Goal: Task Accomplishment & Management: Manage account settings

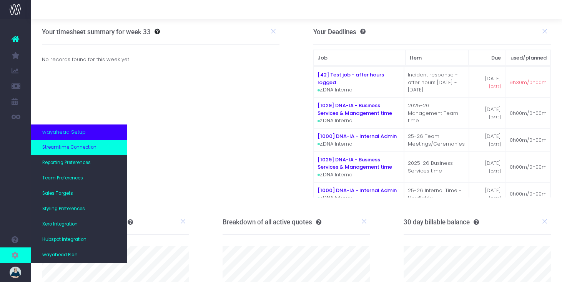
click at [80, 143] on link "Streamtime Connection" at bounding box center [79, 147] width 96 height 15
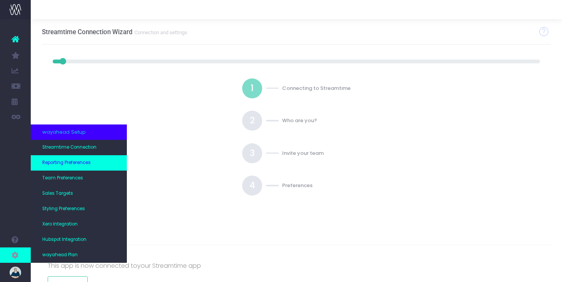
click at [97, 163] on link "Reporting Preferences" at bounding box center [79, 162] width 96 height 15
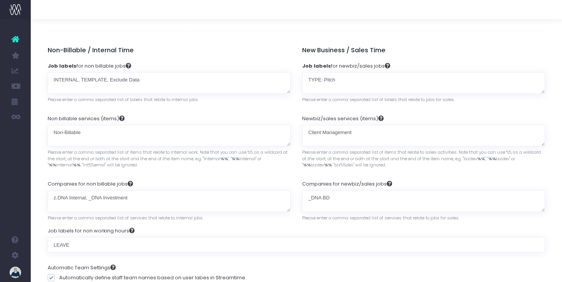
scroll to position [48, 0]
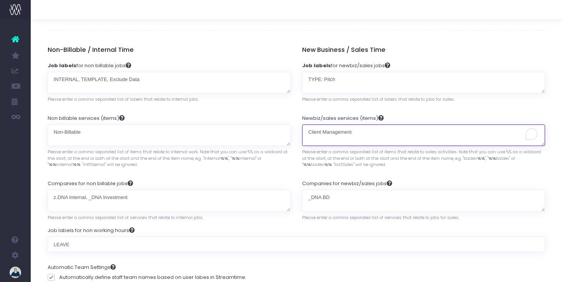
drag, startPoint x: 354, startPoint y: 133, endPoint x: 305, endPoint y: 134, distance: 48.9
click at [305, 134] on textarea "Client Management" at bounding box center [423, 136] width 243 height 22
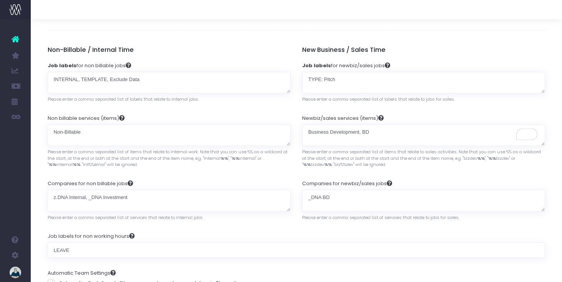
click at [424, 114] on div "Newbiz/sales services (items) Client Management Please enter a comma separated …" at bounding box center [423, 141] width 243 height 65
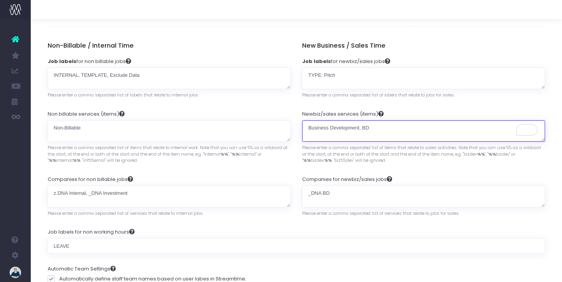
click at [309, 130] on textarea "Client Management" at bounding box center [423, 131] width 243 height 22
type textarea "%%Business Development%%, %%BD%%"
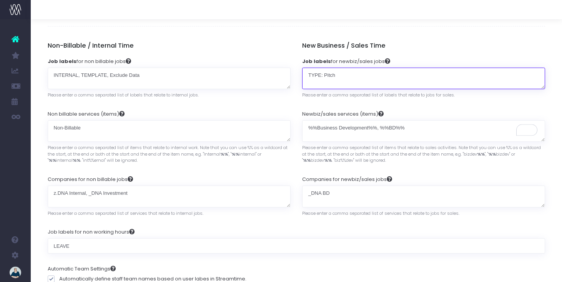
click at [355, 81] on textarea "TYPE: Pitch" at bounding box center [423, 79] width 243 height 22
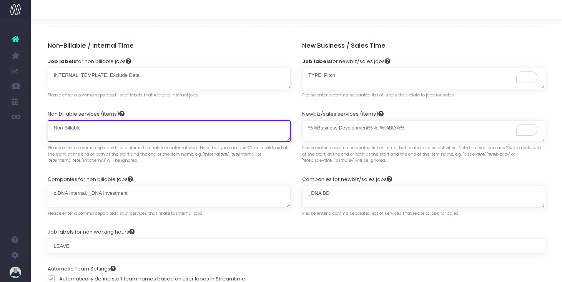
click at [149, 127] on textarea "Non-Billable" at bounding box center [169, 131] width 243 height 22
drag, startPoint x: 138, startPoint y: 129, endPoint x: 97, endPoint y: 129, distance: 41.9
click at [97, 129] on textarea "Non-Billable" at bounding box center [169, 131] width 243 height 22
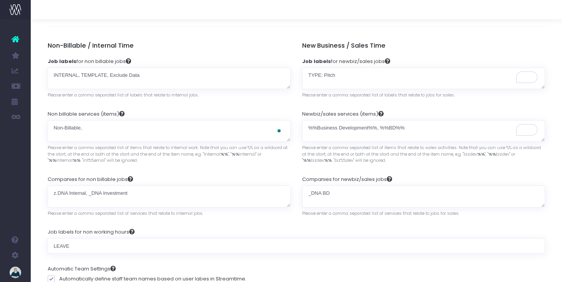
type textarea "Non-Billable"
click at [202, 102] on div "Job labels for non billable jobs INTERNAL, TEMPLATE, Exclude Data Please enter …" at bounding box center [169, 78] width 243 height 53
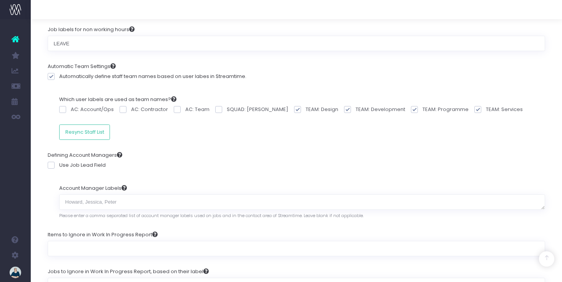
scroll to position [257, 0]
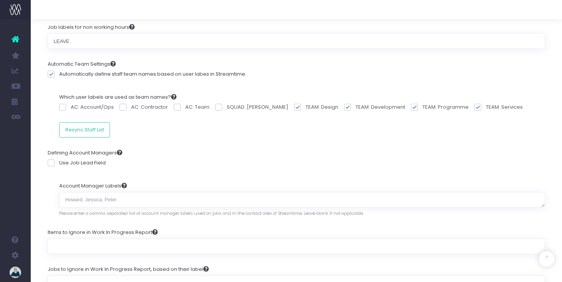
click at [50, 163] on span at bounding box center [51, 163] width 7 height 7
click at [59, 163] on input "Use Job Lead Field" at bounding box center [61, 161] width 5 height 5
checkbox input "true"
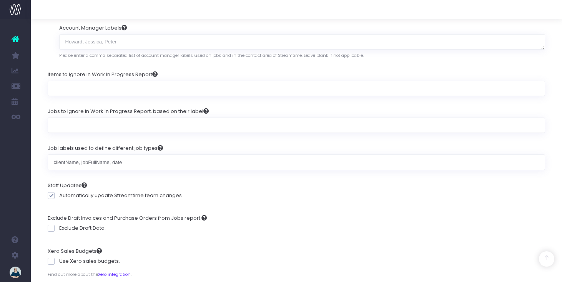
scroll to position [419, 0]
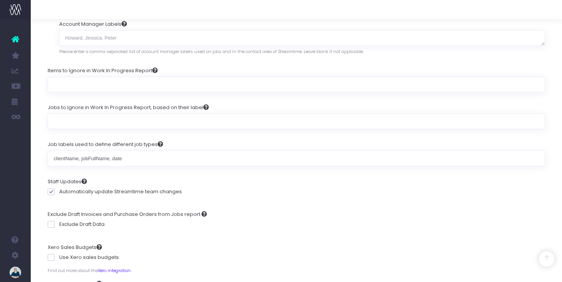
click at [229, 137] on div "Job labels used to define different job types clientName, jobFullName, date" at bounding box center [297, 153] width 498 height 37
click at [192, 136] on div "Job labels used to define different job types clientName, jobFullName, date" at bounding box center [297, 153] width 498 height 37
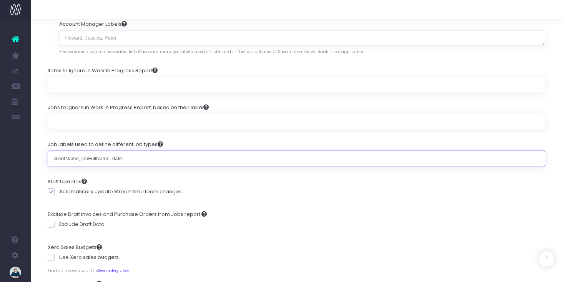
drag, startPoint x: 134, startPoint y: 159, endPoint x: 38, endPoint y: 157, distance: 95.4
click at [38, 157] on div "Reporting Preferences Configure your report preferences Preferences Non-Billabl…" at bounding box center [297, 139] width 532 height 1078
type input "TYPE: SLA, TYPE: Project, TYPE: Pitch, TYPE: Client Management"
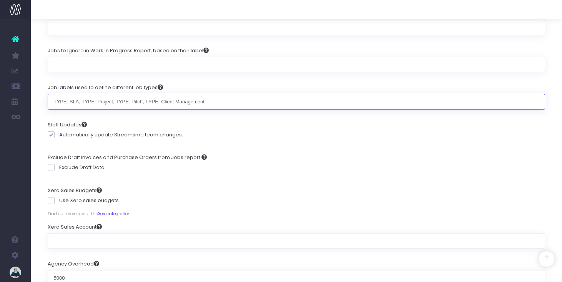
scroll to position [477, 0]
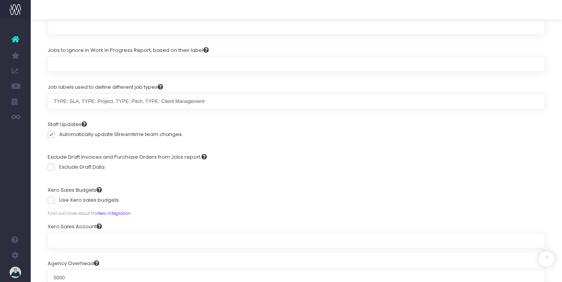
click at [51, 169] on span at bounding box center [51, 167] width 7 height 7
click at [59, 168] on input "Exclude Draft Data." at bounding box center [61, 165] width 5 height 5
checkbox input "true"
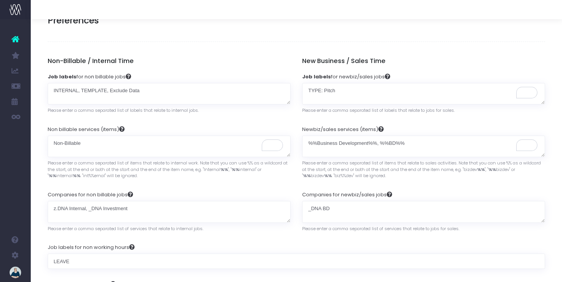
scroll to position [37, 0]
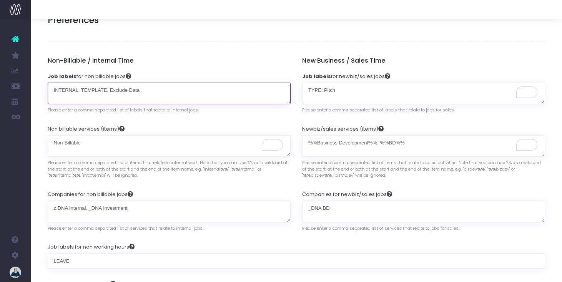
click at [153, 90] on textarea "INTERNAL, TEMPLATE, Exclude Data" at bounding box center [169, 94] width 243 height 22
drag, startPoint x: 142, startPoint y: 90, endPoint x: 119, endPoint y: 90, distance: 22.7
click at [119, 90] on textarea "INTERNAL, TEMPLATE, Exclude Data" at bounding box center [169, 94] width 243 height 22
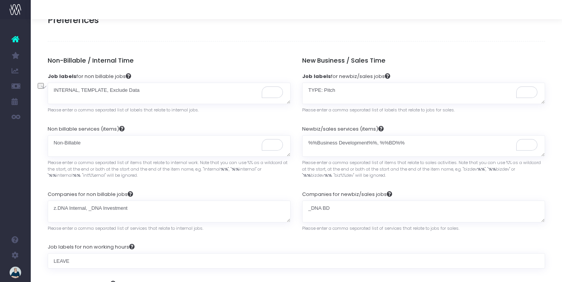
click at [178, 60] on h5 "Non-Billable / Internal Time" at bounding box center [169, 61] width 243 height 8
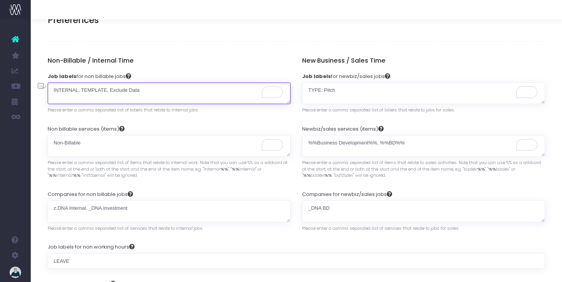
drag, startPoint x: 143, startPoint y: 91, endPoint x: 110, endPoint y: 91, distance: 33.1
click at [110, 91] on textarea "INTERNAL, TEMPLATE, Exclude Data" at bounding box center [169, 94] width 243 height 22
type textarea "INTERNAL, TEMPLATE"
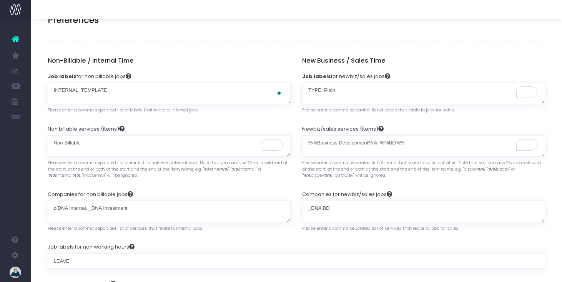
click at [174, 71] on div "Job labels for non billable jobs INTERNAL, TEMPLATE, Exclude Data Please enter …" at bounding box center [169, 93] width 243 height 53
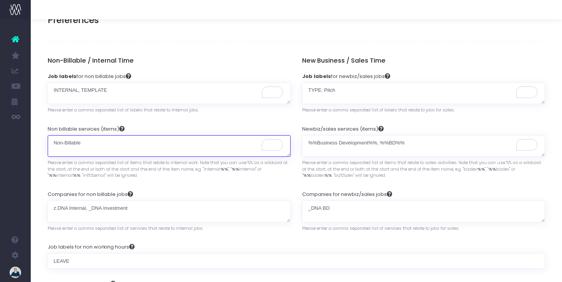
click at [107, 143] on textarea "Non-Billable" at bounding box center [169, 146] width 243 height 22
type textarea "%%Non-Billable%%"
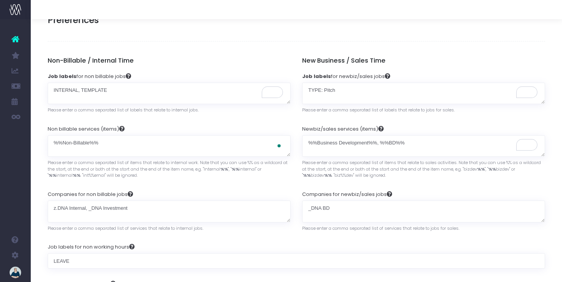
click at [164, 128] on div "Non billable services (items) Non-Billable Please enter a comma separated list …" at bounding box center [169, 152] width 243 height 65
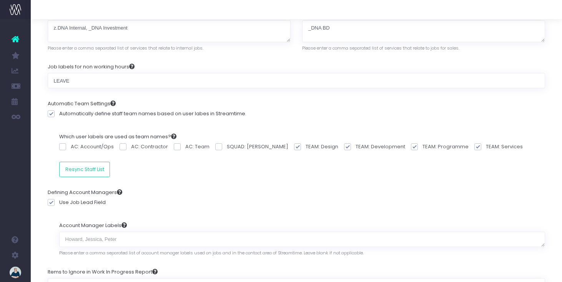
scroll to position [0, 0]
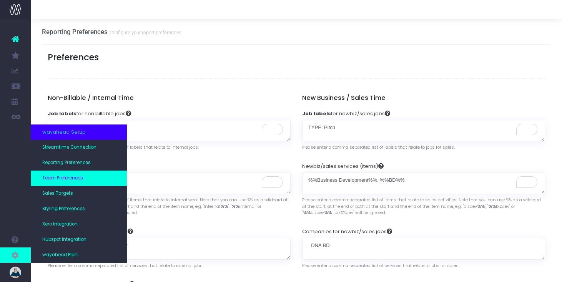
click at [63, 178] on span "Team Preferences" at bounding box center [62, 178] width 41 height 7
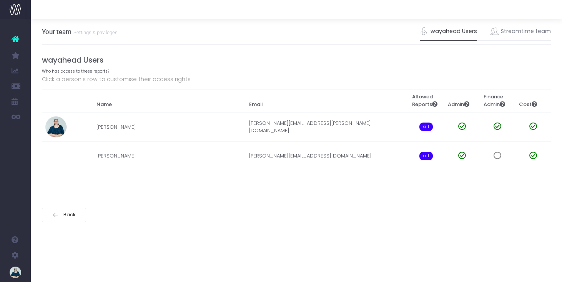
click at [243, 262] on div "Your team Settings & privileges wayahead Users Streamtime team wayahead Users W…" at bounding box center [297, 150] width 532 height 263
